Goal: Entertainment & Leisure: Consume media (video, audio)

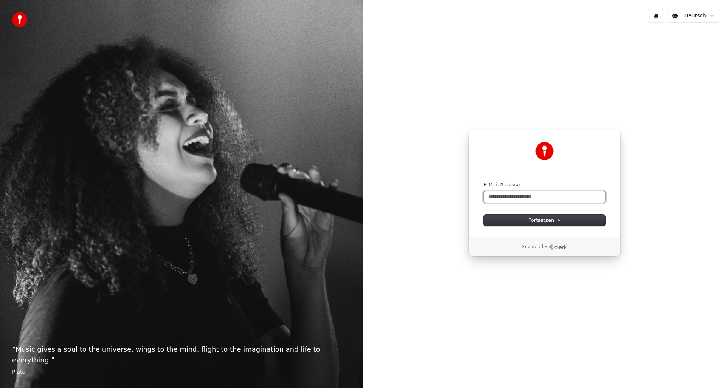
click at [524, 198] on input "E-Mail-Adresse" at bounding box center [545, 196] width 122 height 11
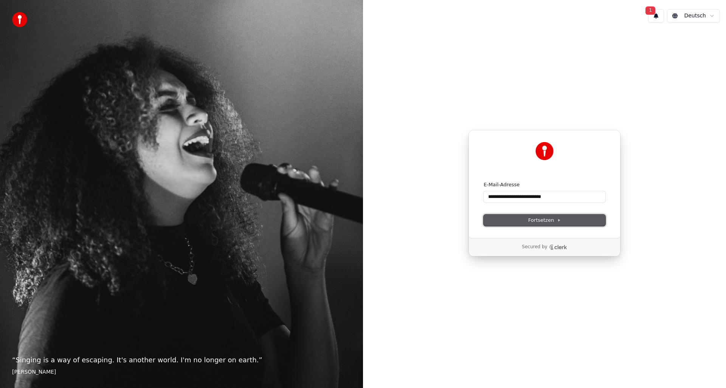
click at [545, 221] on span "Fortsetzen" at bounding box center [544, 220] width 33 height 7
click at [540, 216] on button "Fortsetzen" at bounding box center [545, 220] width 122 height 11
click at [566, 198] on input "**********" at bounding box center [545, 196] width 122 height 11
click at [541, 221] on span "Fortsetzen" at bounding box center [544, 220] width 33 height 7
type input "**********"
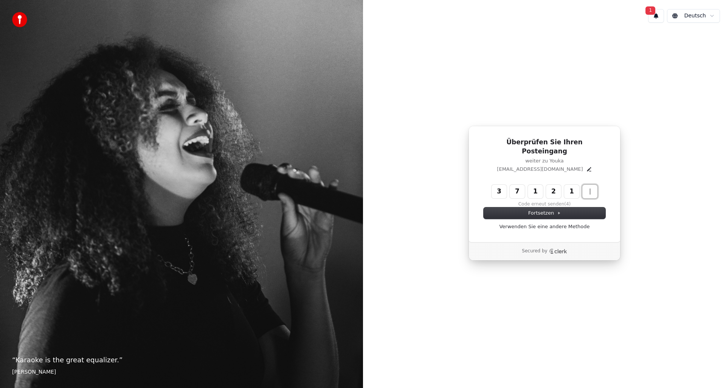
type input "******"
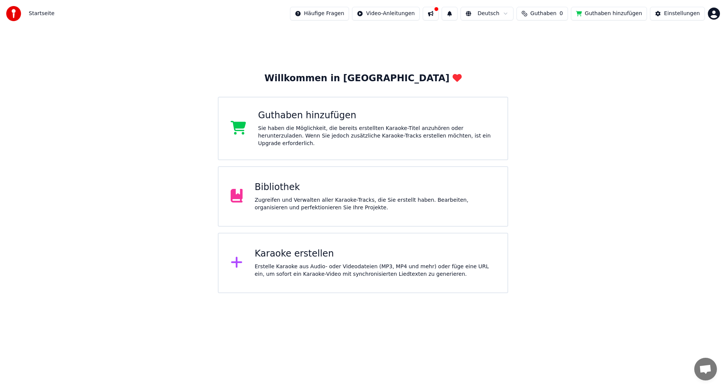
click at [311, 197] on div "Zugreifen und Verwalten aller Karaoke-Tracks, die Sie erstellt haben. Bearbeite…" at bounding box center [375, 204] width 241 height 15
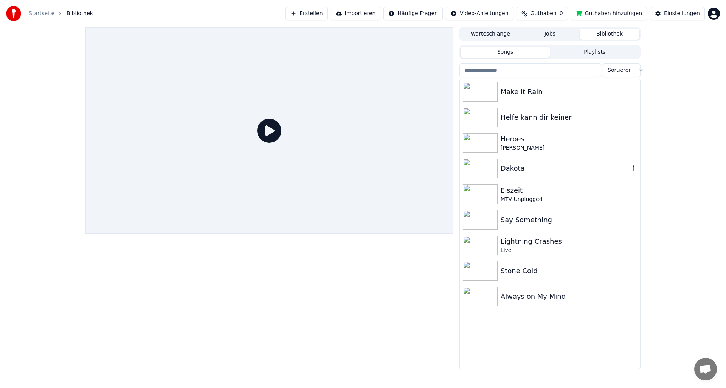
click at [480, 169] on img at bounding box center [480, 169] width 35 height 20
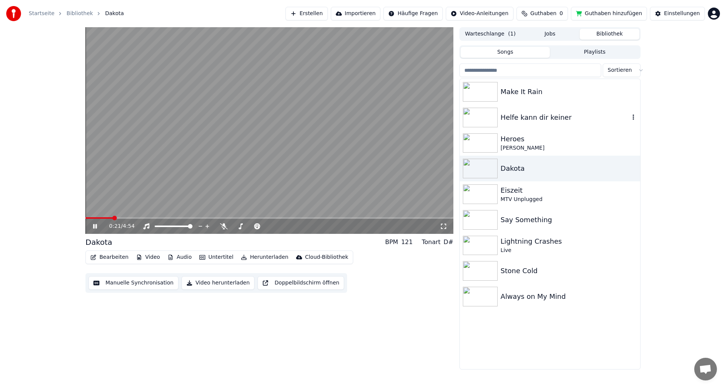
click at [482, 119] on img at bounding box center [480, 118] width 35 height 20
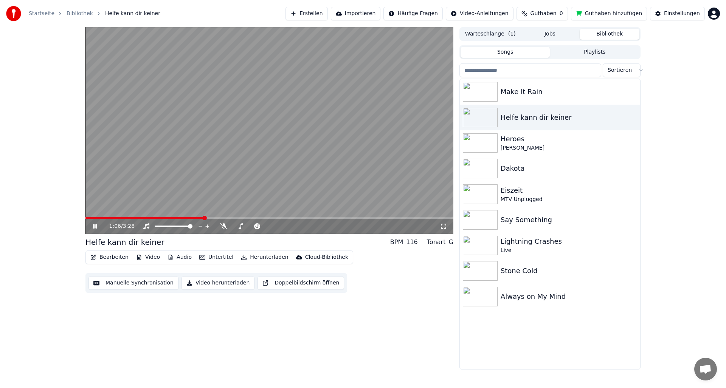
click at [96, 227] on icon at bounding box center [95, 226] width 4 height 5
click at [484, 243] on img at bounding box center [480, 246] width 35 height 20
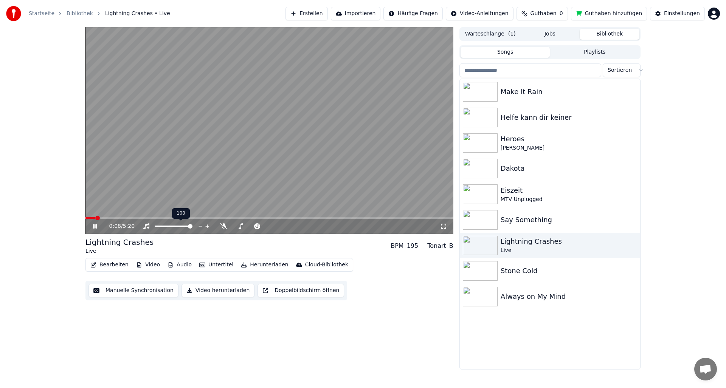
click at [193, 229] on span at bounding box center [190, 226] width 5 height 5
click at [270, 229] on span at bounding box center [268, 226] width 5 height 5
click at [193, 229] on span at bounding box center [190, 226] width 5 height 5
click at [270, 228] on span at bounding box center [268, 226] width 5 height 5
click at [249, 227] on span at bounding box center [251, 226] width 5 height 5
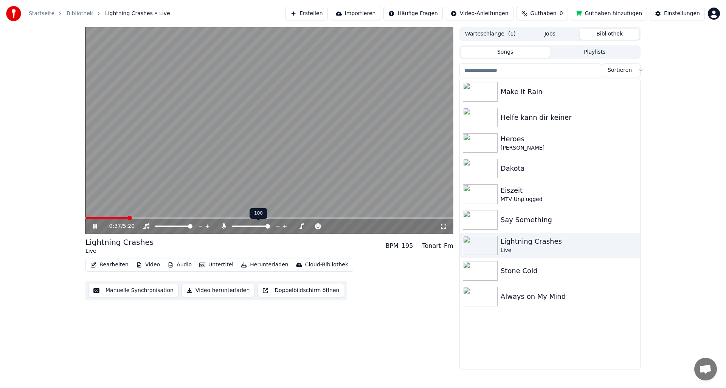
click at [270, 228] on span at bounding box center [268, 226] width 5 height 5
click at [284, 227] on icon at bounding box center [285, 227] width 4 height 4
click at [286, 227] on icon at bounding box center [285, 227] width 4 height 4
click at [235, 227] on span at bounding box center [237, 226] width 5 height 5
click at [155, 228] on span at bounding box center [157, 226] width 5 height 5
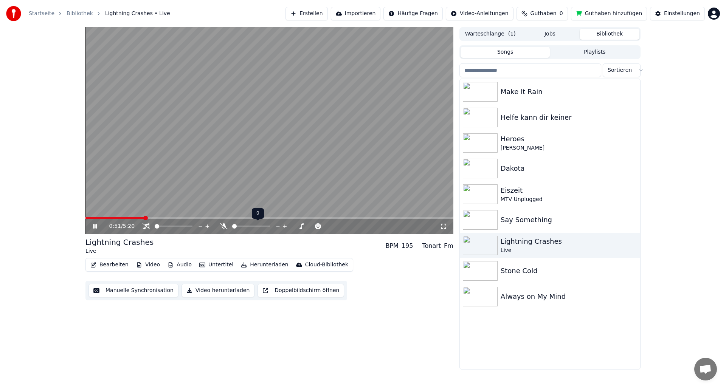
click at [232, 227] on span at bounding box center [251, 227] width 38 height 2
click at [301, 227] on div "0:52 / 5:20" at bounding box center [274, 227] width 331 height 8
click at [191, 228] on span at bounding box center [188, 226] width 5 height 5
click at [232, 227] on span at bounding box center [234, 226] width 5 height 5
click at [284, 227] on span at bounding box center [284, 226] width 5 height 5
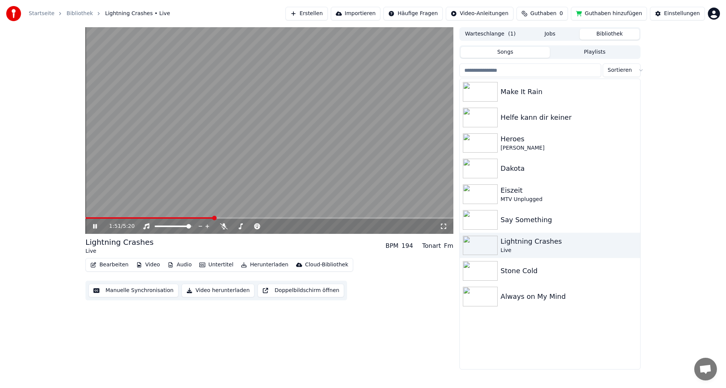
click at [93, 227] on icon at bounding box center [101, 227] width 18 height 6
click at [714, 14] on html "Startseite Bibliothek Lightning Crashes • Live Erstellen Importieren Häufige Fr…" at bounding box center [363, 194] width 726 height 388
click at [668, 45] on span "Abrechnung" at bounding box center [669, 49] width 32 height 8
click at [609, 16] on button "Guthaben hinzufügen" at bounding box center [609, 14] width 76 height 14
